Goal: Information Seeking & Learning: Learn about a topic

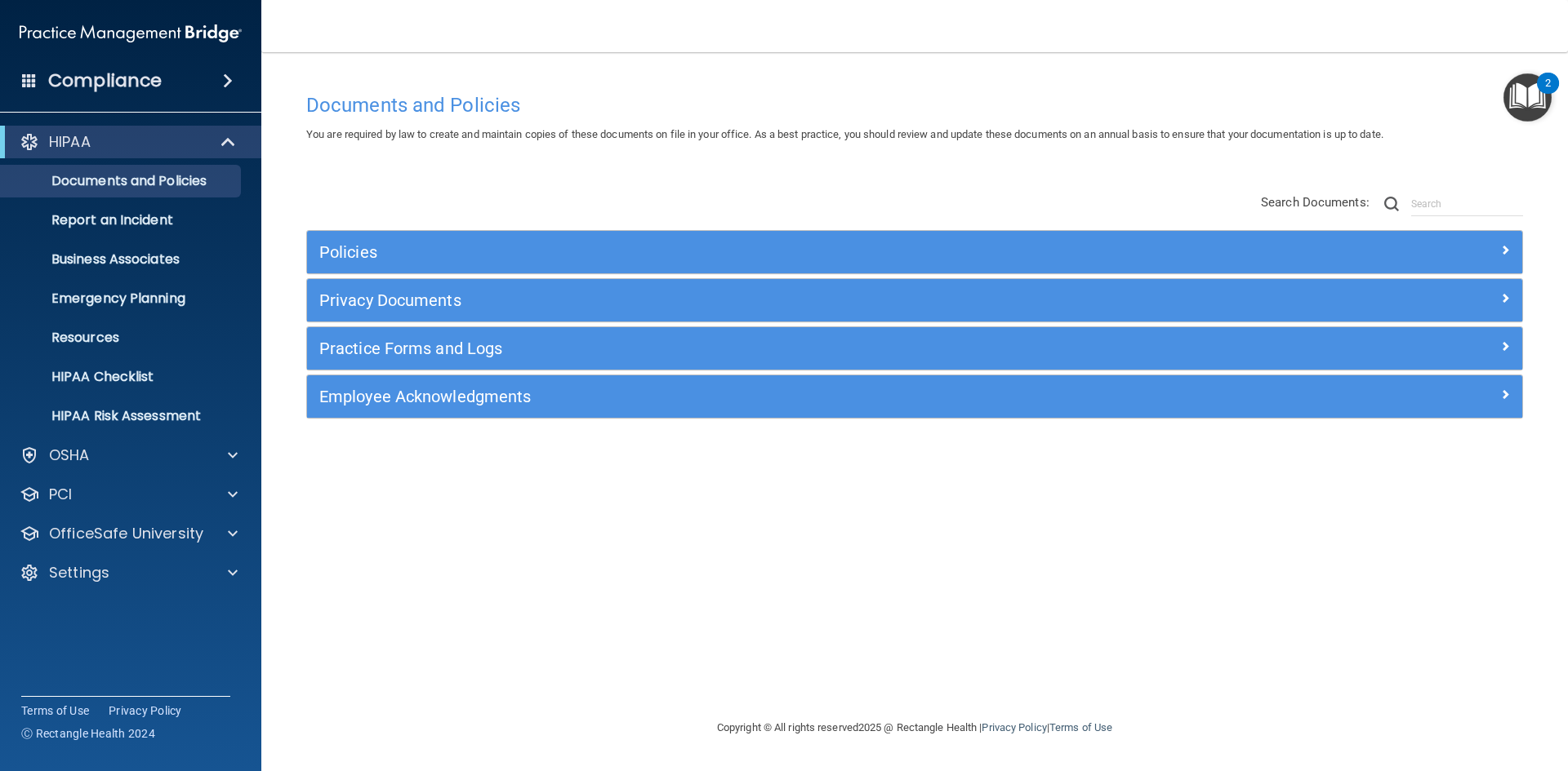
click at [170, 83] on div "Compliance" at bounding box center [131, 81] width 261 height 36
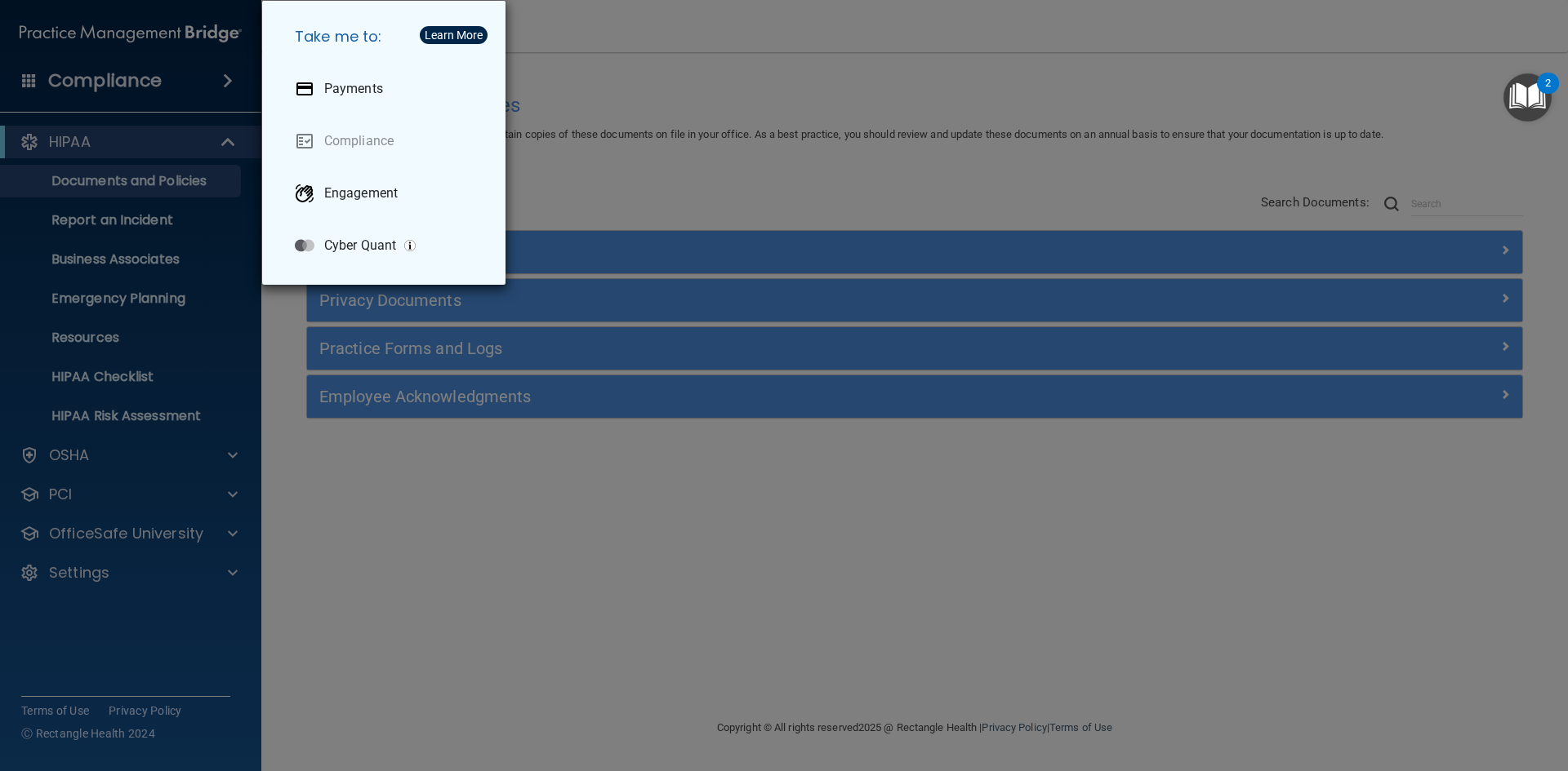
click at [652, 220] on div "Take me to: Payments Compliance Engagement Cyber Quant" at bounding box center [784, 385] width 1568 height 771
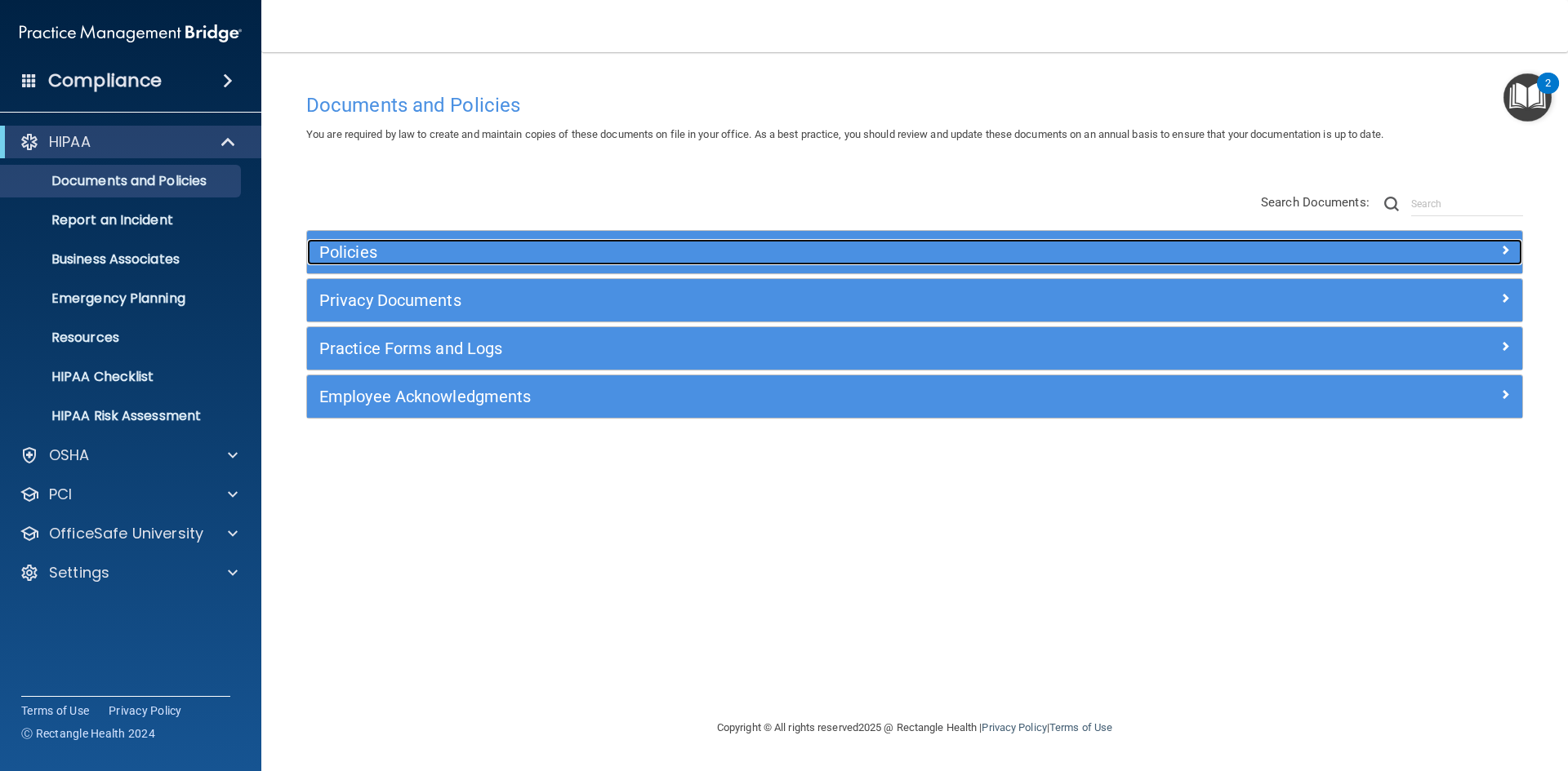
click at [410, 256] on h5 "Policies" at bounding box center [763, 252] width 887 height 18
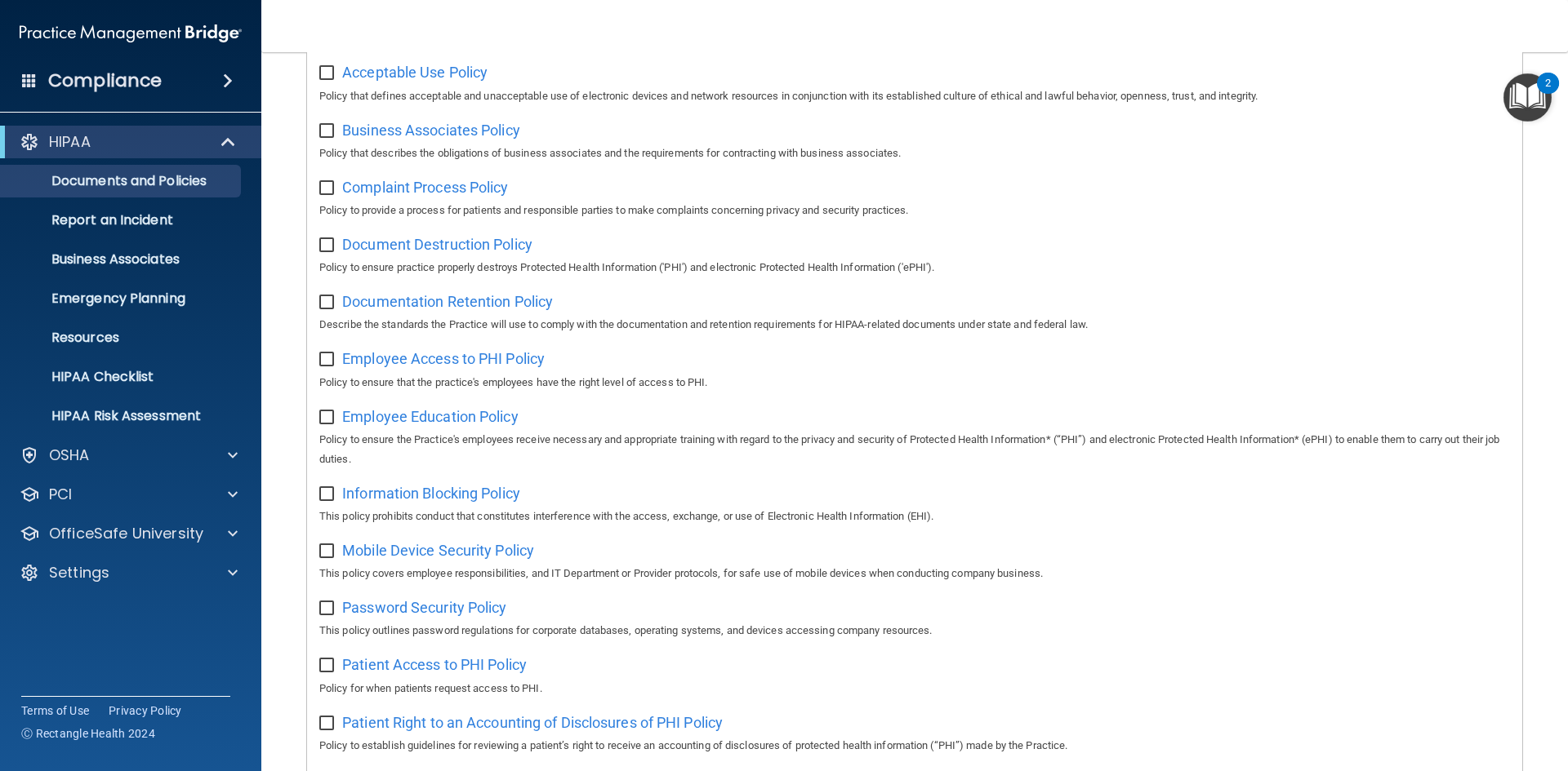
scroll to position [22, 0]
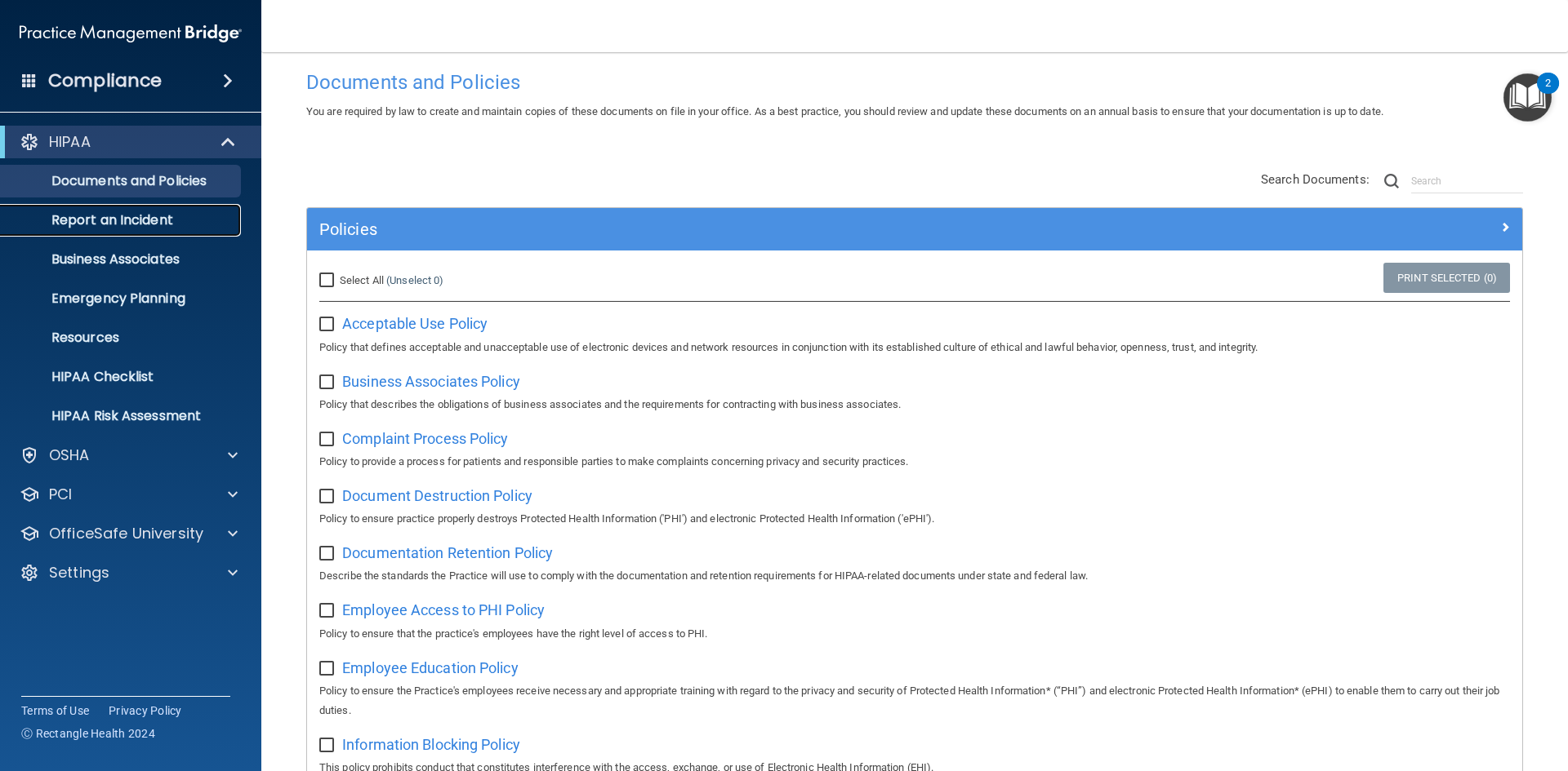
click at [165, 223] on p "Report an Incident" at bounding box center [121, 220] width 223 height 16
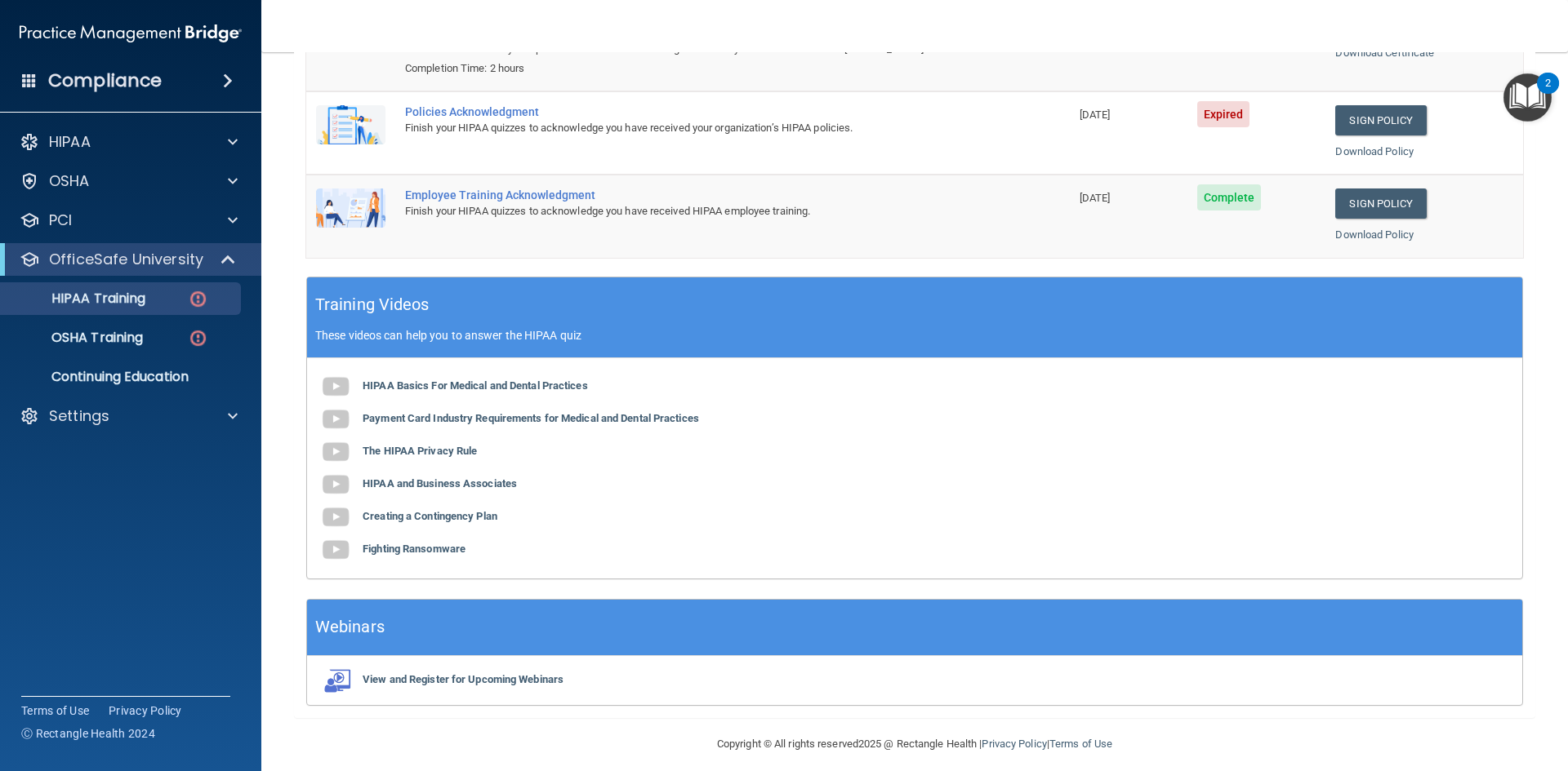
scroll to position [291, 0]
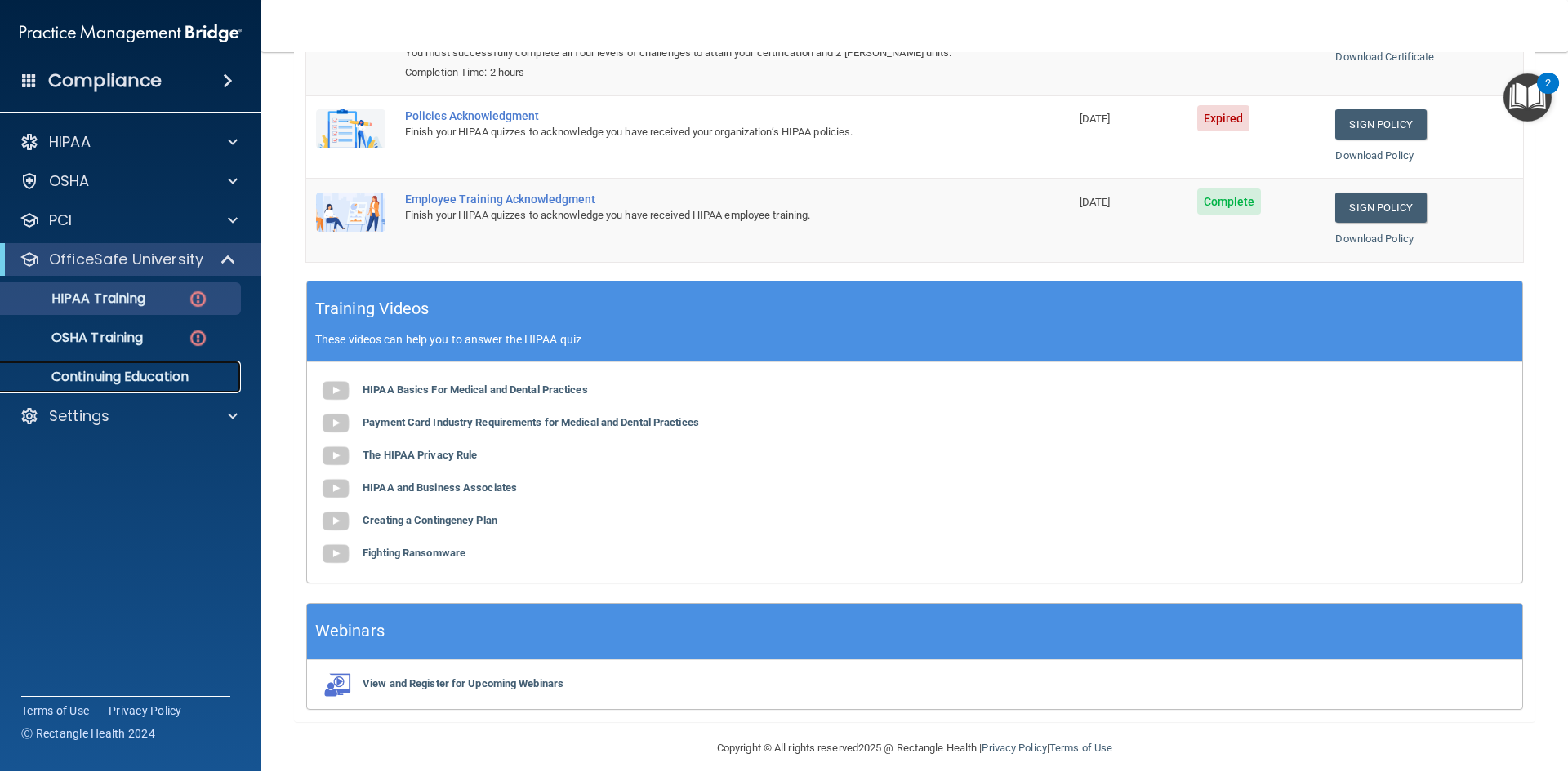
click at [86, 372] on p "Continuing Education" at bounding box center [121, 376] width 223 height 16
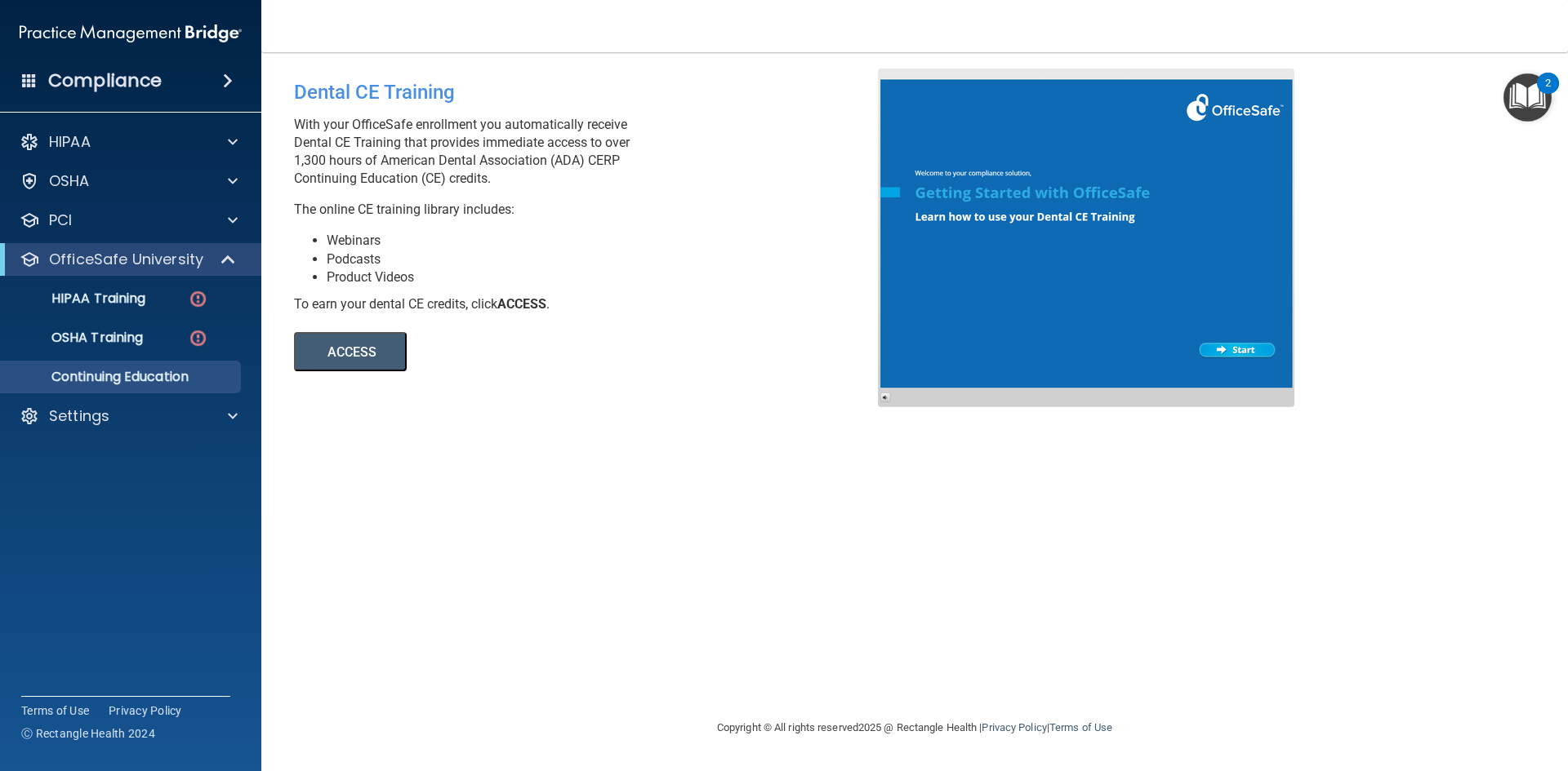
click at [348, 360] on button "ACCESS" at bounding box center [351, 351] width 113 height 39
click at [132, 419] on div "Settings" at bounding box center [108, 416] width 203 height 20
click at [148, 488] on p "My Users" at bounding box center [121, 494] width 223 height 16
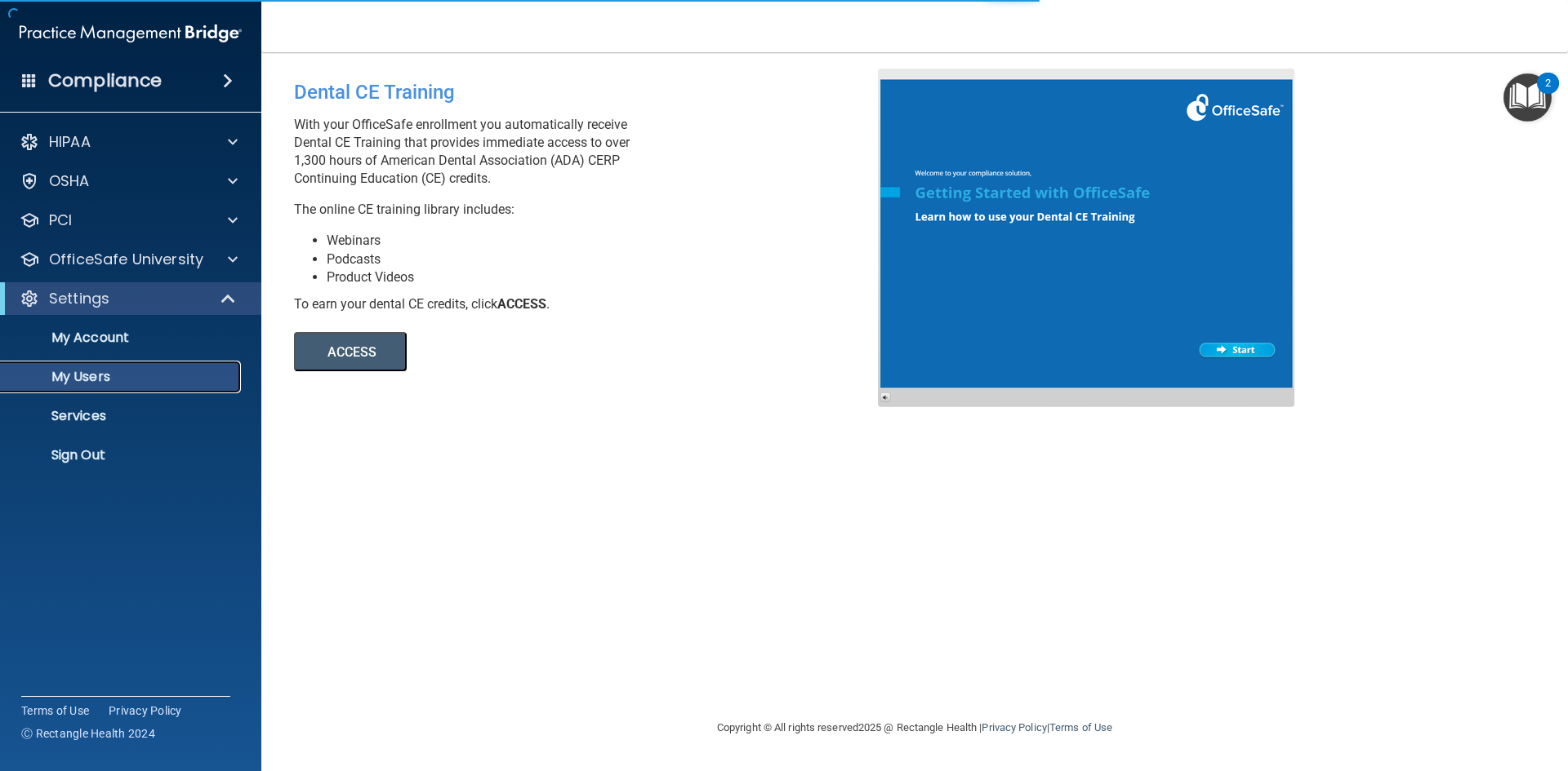
select select "20"
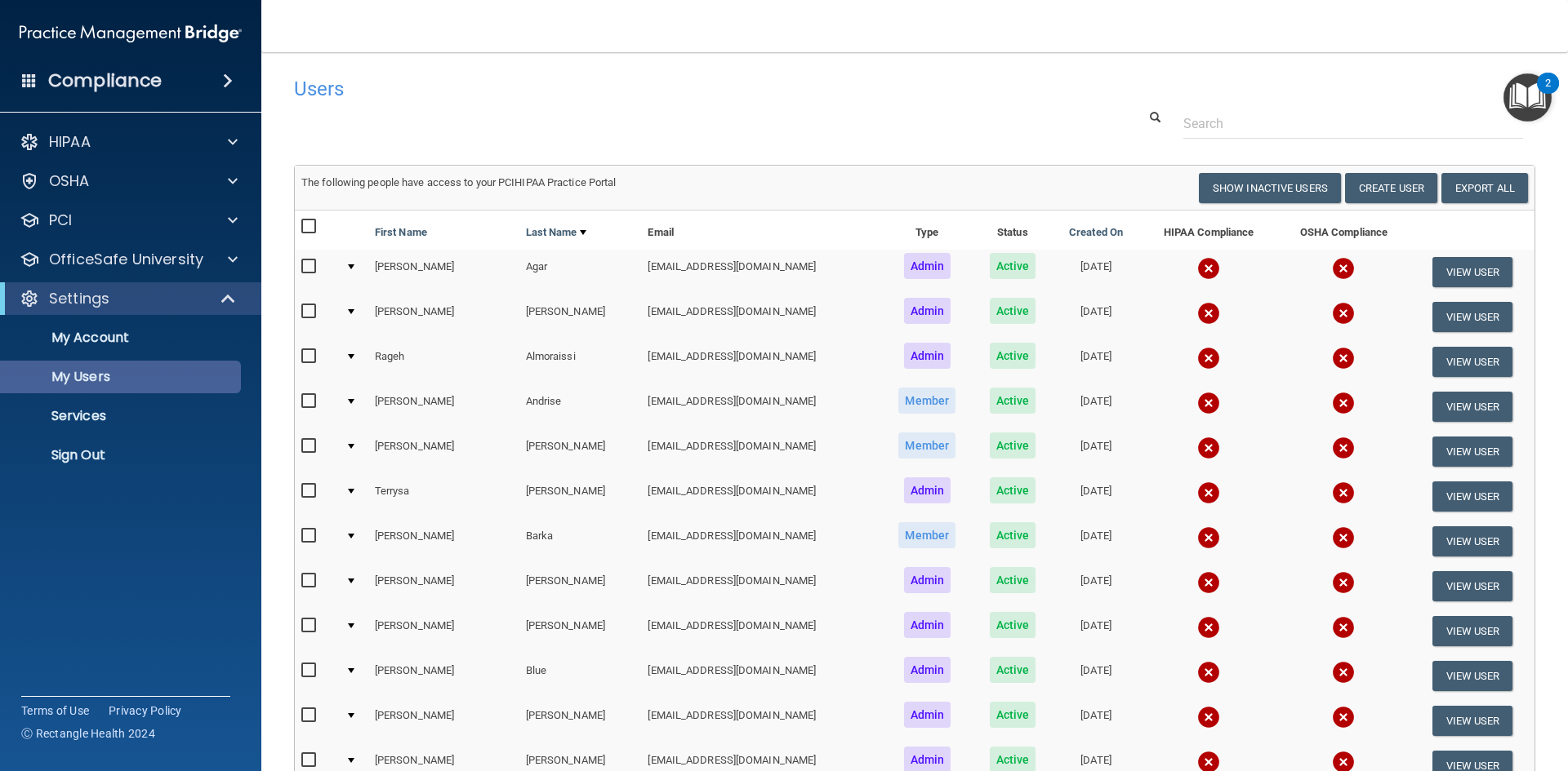
click at [148, 488] on accordion "HIPAA Documents and Policies Report an Incident Business Associates Emergency P…" at bounding box center [131, 339] width 262 height 440
